Goal: Navigation & Orientation: Find specific page/section

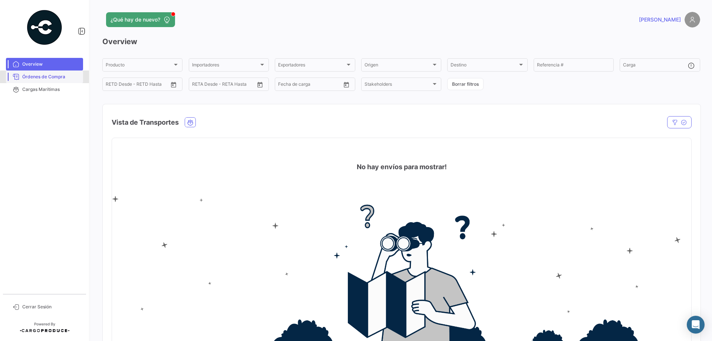
click at [51, 78] on span "Órdenes de Compra" at bounding box center [51, 76] width 58 height 7
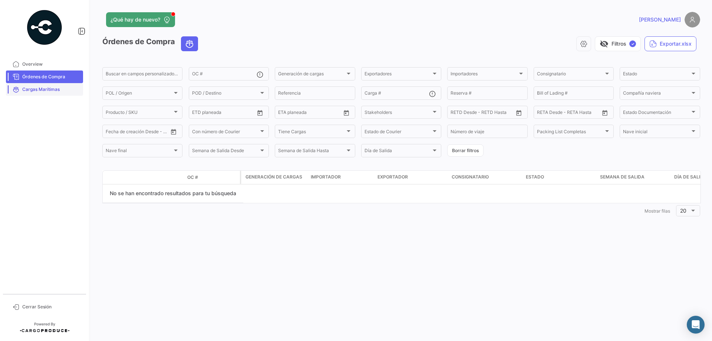
click at [46, 90] on span "Cargas Marítimas" at bounding box center [51, 89] width 58 height 7
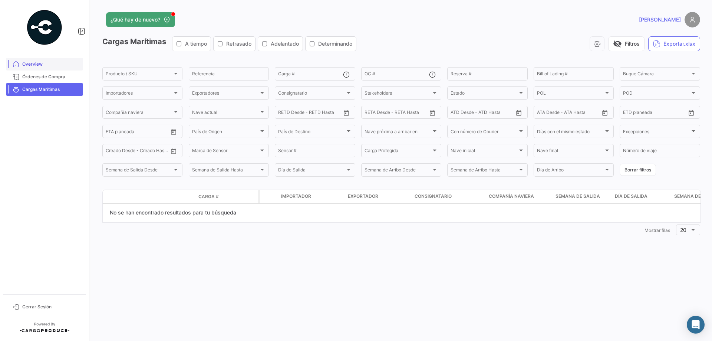
click at [36, 73] on link "Órdenes de Compra" at bounding box center [44, 76] width 77 height 13
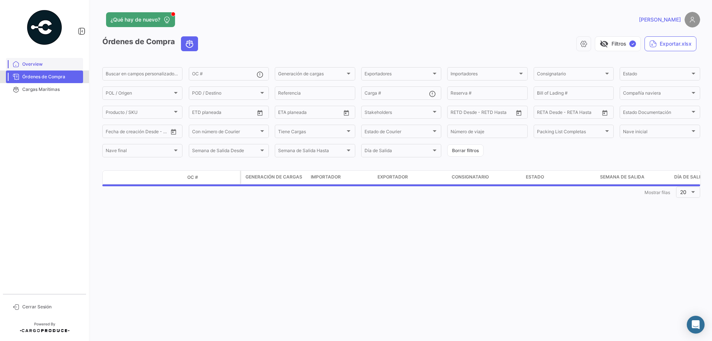
click at [34, 66] on span "Overview" at bounding box center [51, 64] width 58 height 7
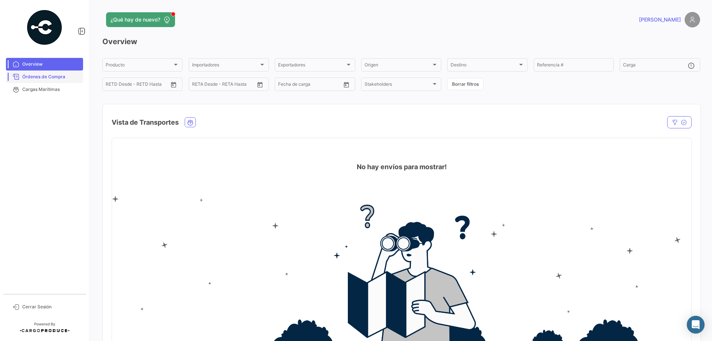
click at [45, 72] on link "Órdenes de Compra" at bounding box center [44, 76] width 77 height 13
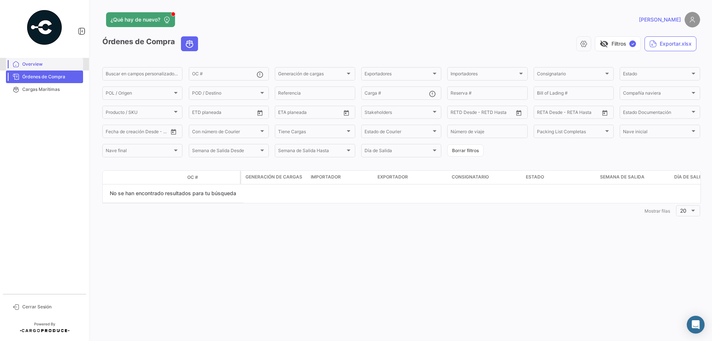
click at [45, 66] on span "Overview" at bounding box center [51, 64] width 58 height 7
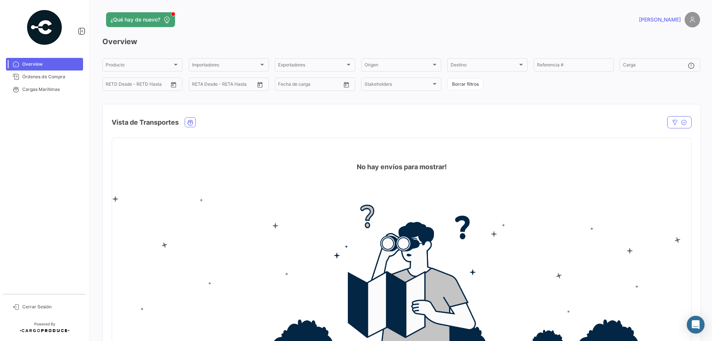
click at [425, 173] on mat-card "No hay envíos para mostrar!" at bounding box center [402, 244] width 580 height 212
click at [689, 26] on img at bounding box center [693, 20] width 16 height 16
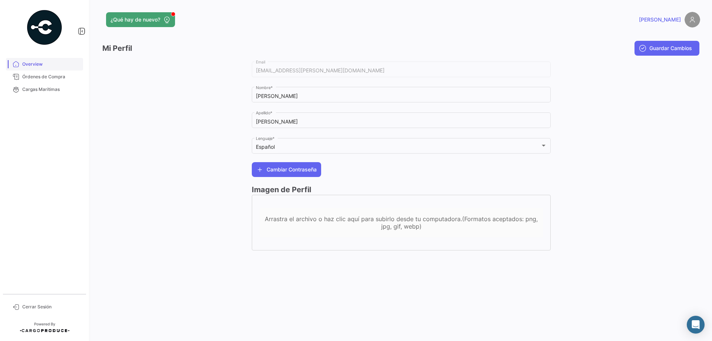
click at [25, 59] on link "Overview" at bounding box center [44, 64] width 77 height 13
